Goal: Task Accomplishment & Management: Complete application form

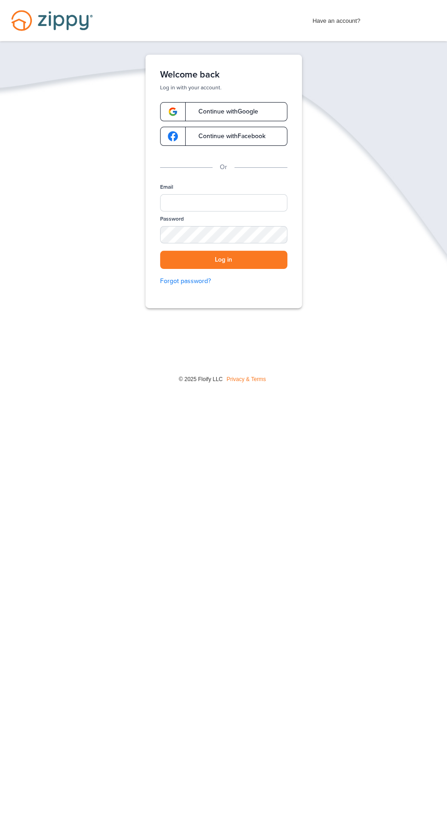
click at [166, 187] on label "Email" at bounding box center [166, 187] width 13 height 8
click at [166, 194] on input "Email" at bounding box center [223, 202] width 127 height 17
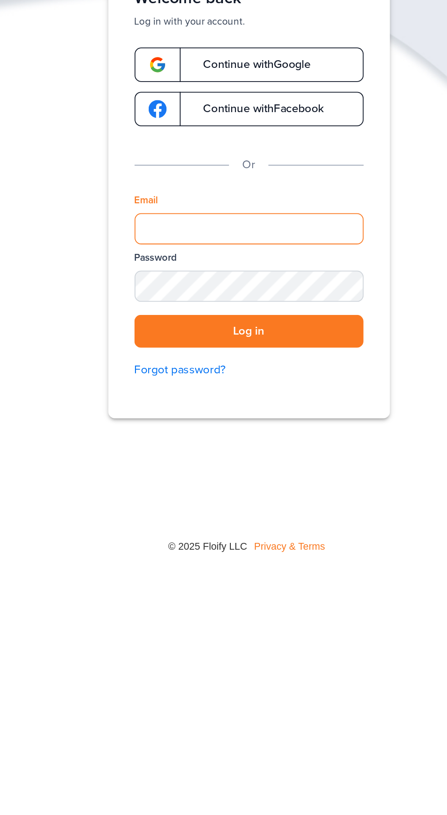
type input "*"
type input "**********"
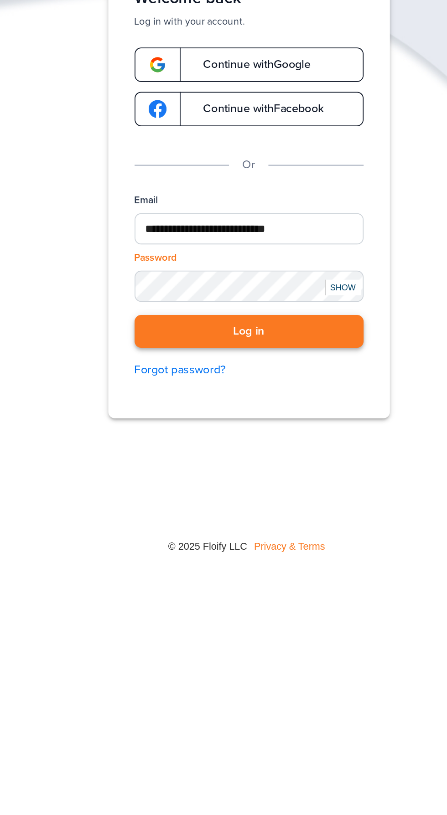
click at [200, 261] on button "Log in" at bounding box center [223, 260] width 127 height 19
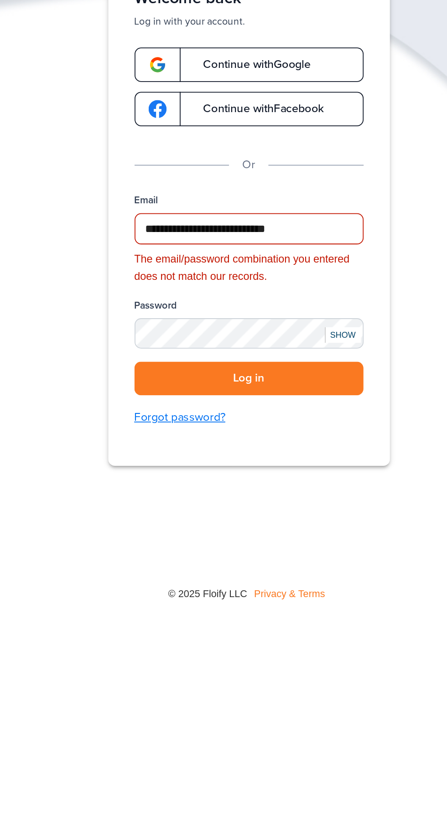
click at [174, 305] on link "Forgot password?" at bounding box center [223, 308] width 127 height 10
